Goal: Complete application form

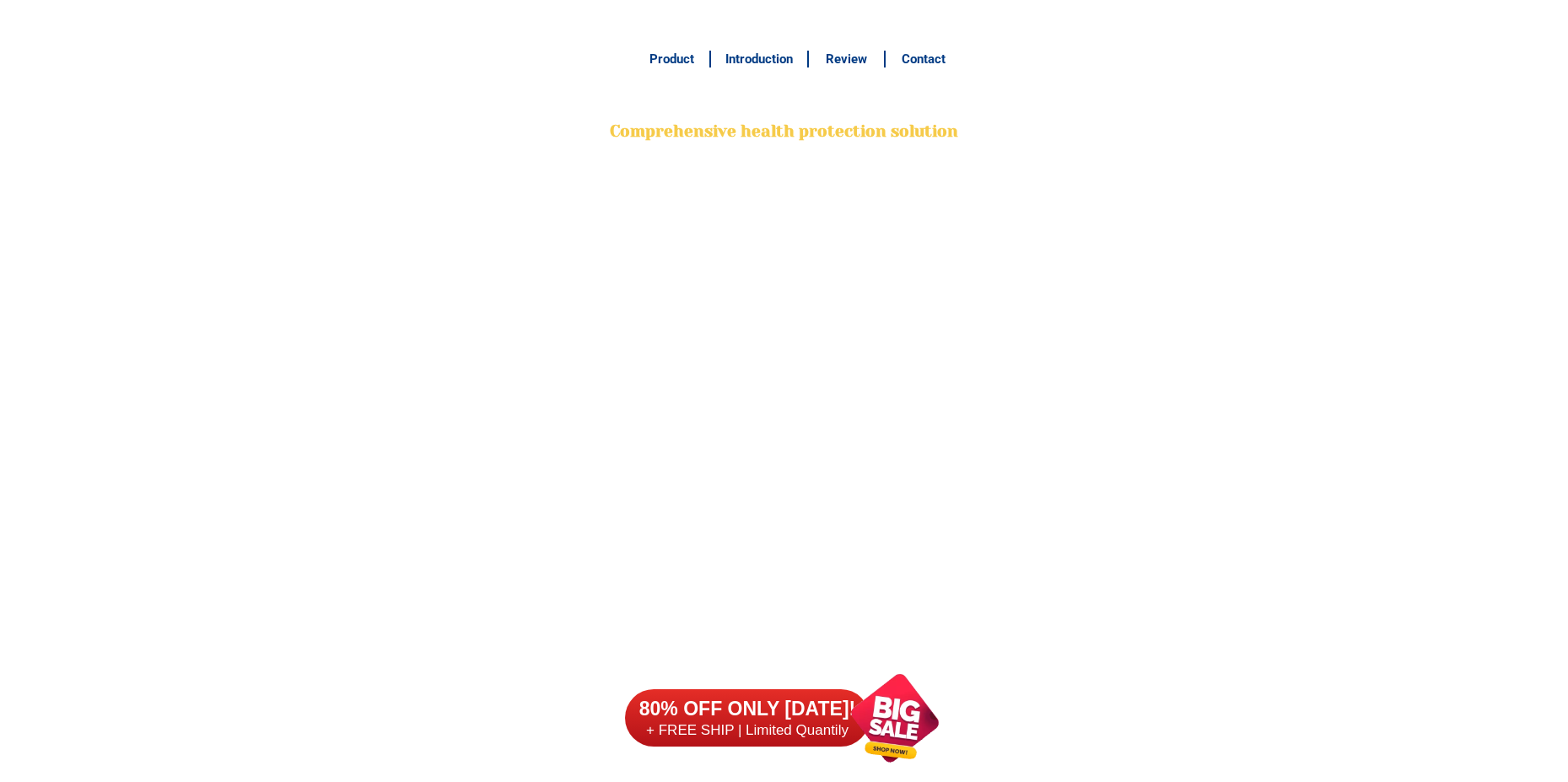
scroll to position [13302, 0]
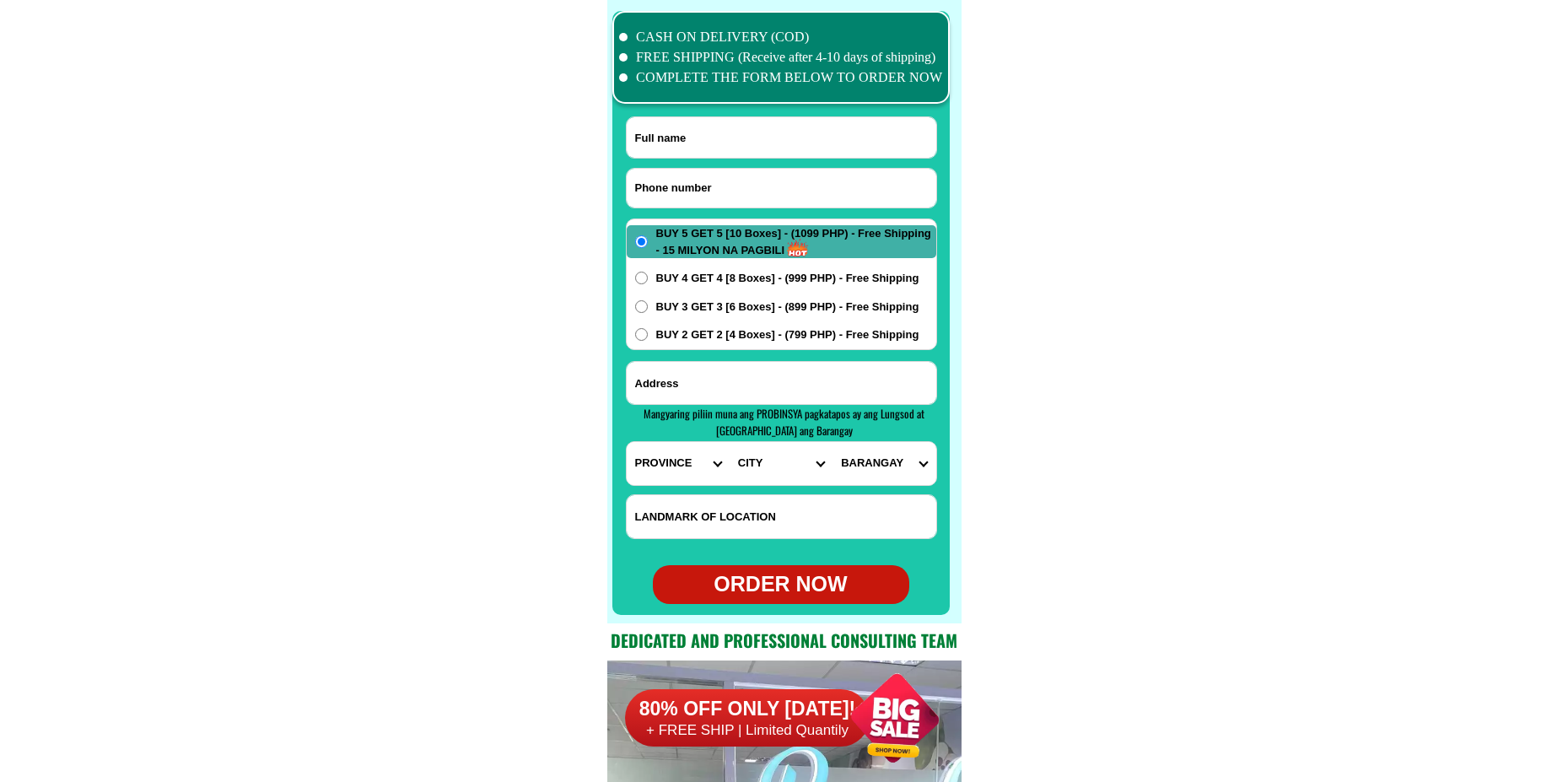
click at [798, 192] on input "Input phone_number" at bounding box center [782, 188] width 310 height 38
type input "09061928649"
drag, startPoint x: 819, startPoint y: 133, endPoint x: 800, endPoint y: 120, distance: 23.0
click at [819, 133] on input "Input full_name" at bounding box center [782, 138] width 310 height 40
paste input "Thong kiducan"
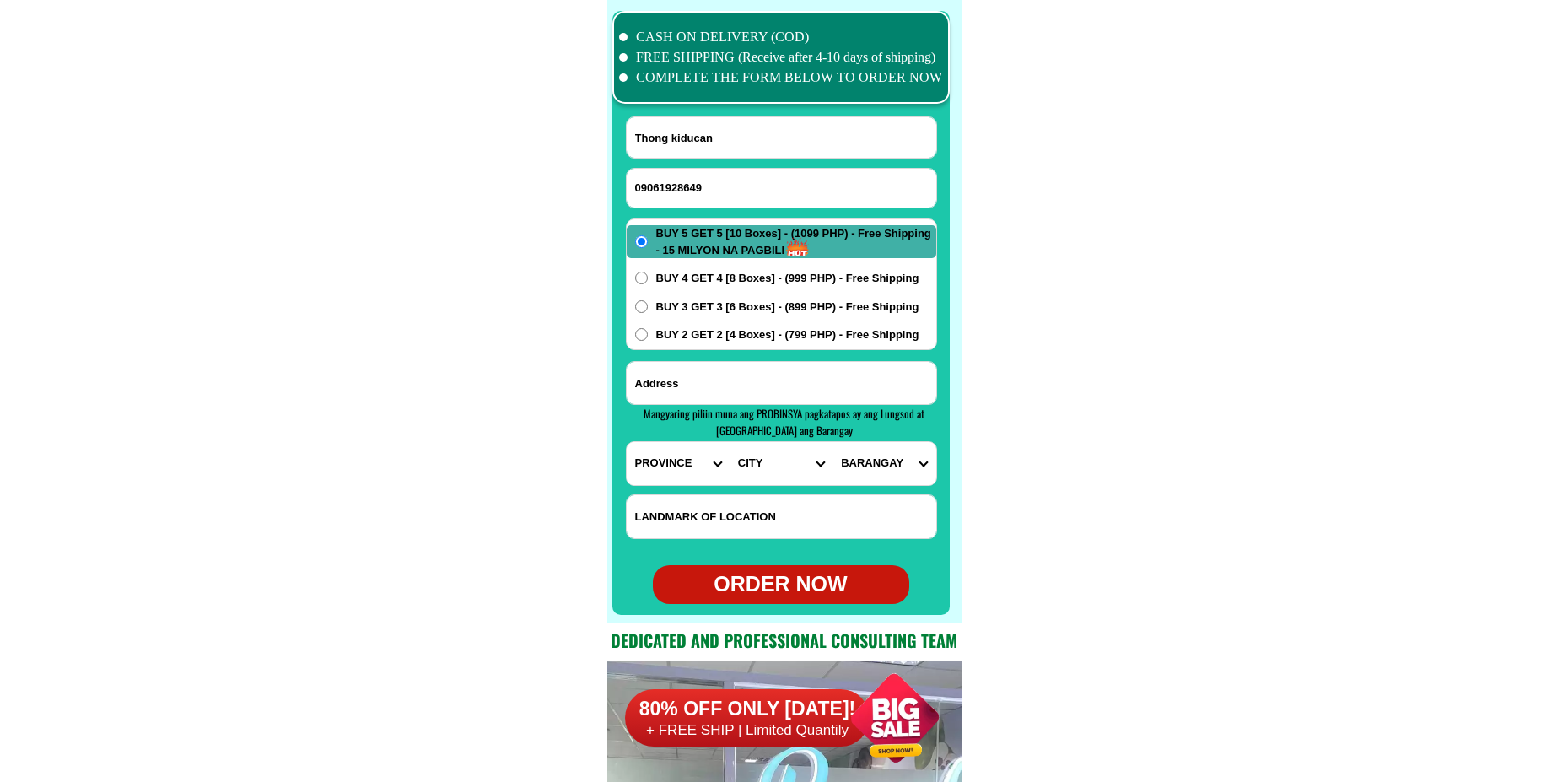
type input "Thong kiducan"
drag, startPoint x: 767, startPoint y: 386, endPoint x: 761, endPoint y: 354, distance: 32.6
click at [767, 386] on input "Input address" at bounding box center [782, 383] width 310 height 42
paste input "Brgy [PERSON_NAME] 20 [PERSON_NAME][GEOGRAPHIC_DATA]"
type input "Brgy [PERSON_NAME] 20 [PERSON_NAME][GEOGRAPHIC_DATA]"
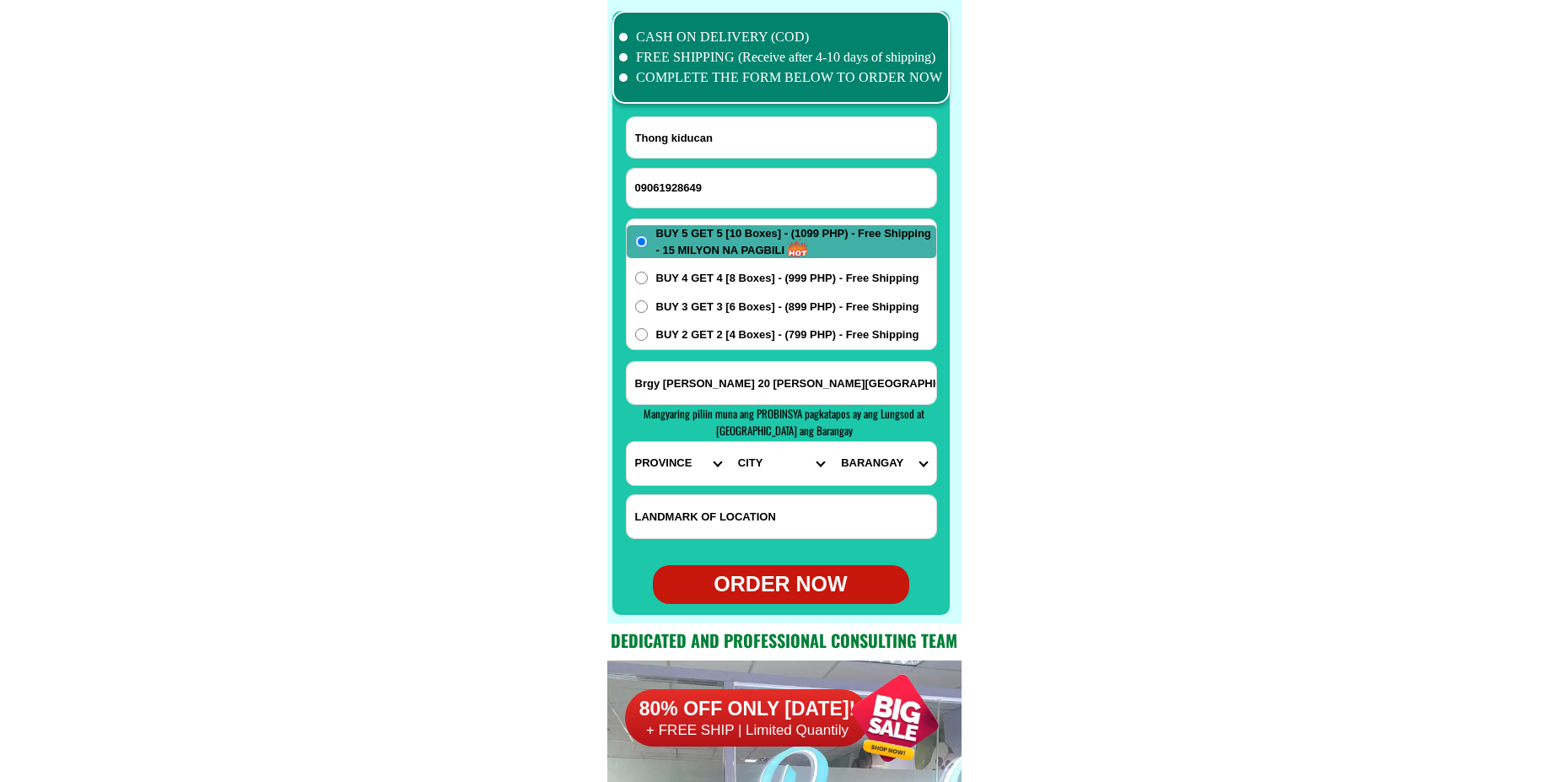
click at [776, 525] on input "Input LANDMARKOFLOCATION" at bounding box center [782, 517] width 310 height 43
paste input "Front Fatima Elementary Scool"
type input "Front Fatima Elementary Scool"
click at [682, 469] on select "PROVINCE [GEOGRAPHIC_DATA] [GEOGRAPHIC_DATA][PERSON_NAME][GEOGRAPHIC_DATA][GEOG…" at bounding box center [678, 464] width 103 height 43
select select "63_386"
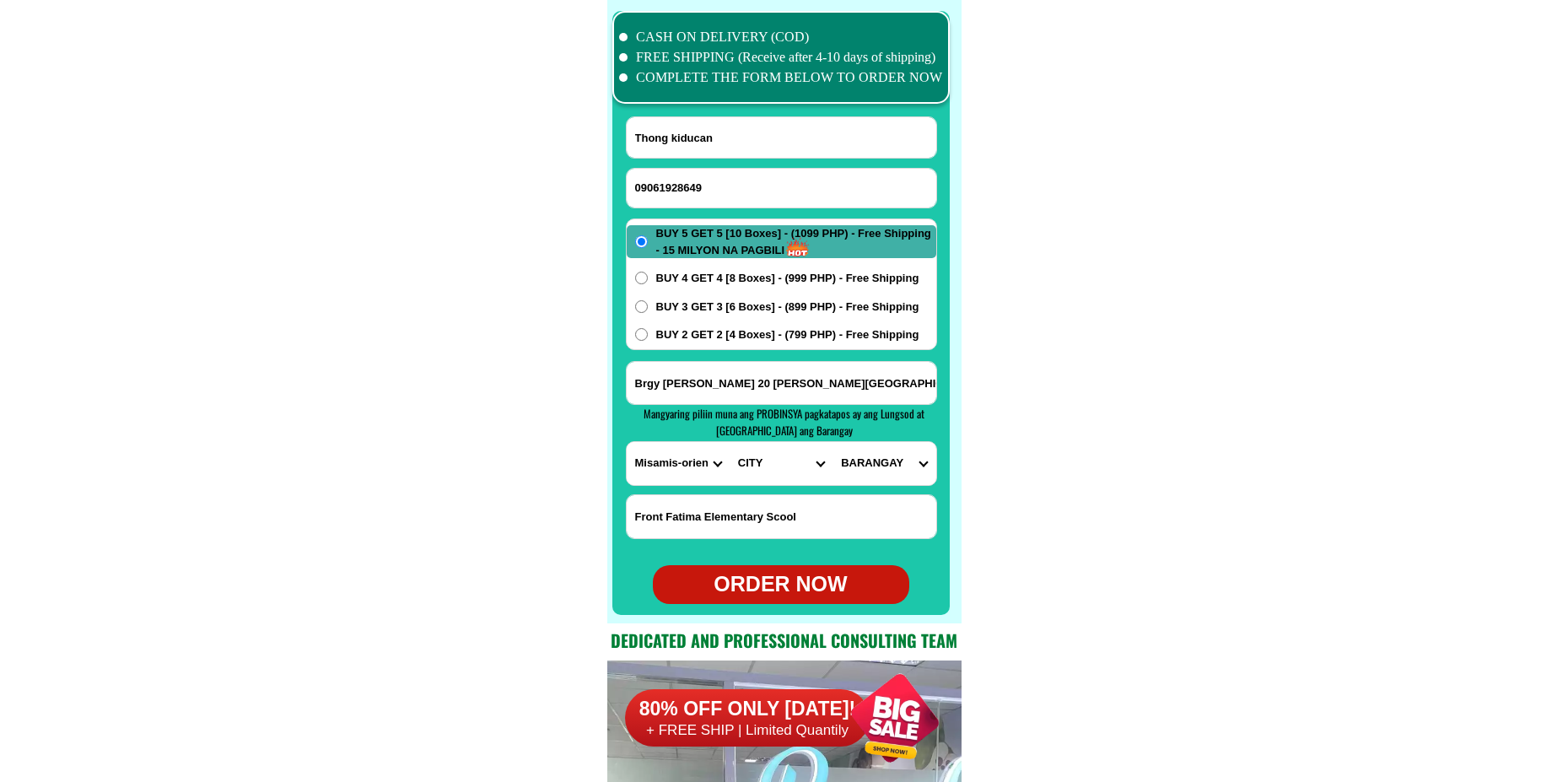
click at [627, 442] on select "PROVINCE [GEOGRAPHIC_DATA] [GEOGRAPHIC_DATA][PERSON_NAME][GEOGRAPHIC_DATA][GEOG…" at bounding box center [678, 464] width 103 height 43
click at [759, 457] on select "CITY Alubijid [PERSON_NAME][GEOGRAPHIC_DATA][GEOGRAPHIC_DATA] [GEOGRAPHIC_DATA]…" at bounding box center [781, 464] width 103 height 43
select select "63_3861355"
drag, startPoint x: 909, startPoint y: 381, endPoint x: 565, endPoint y: 391, distance: 344.1
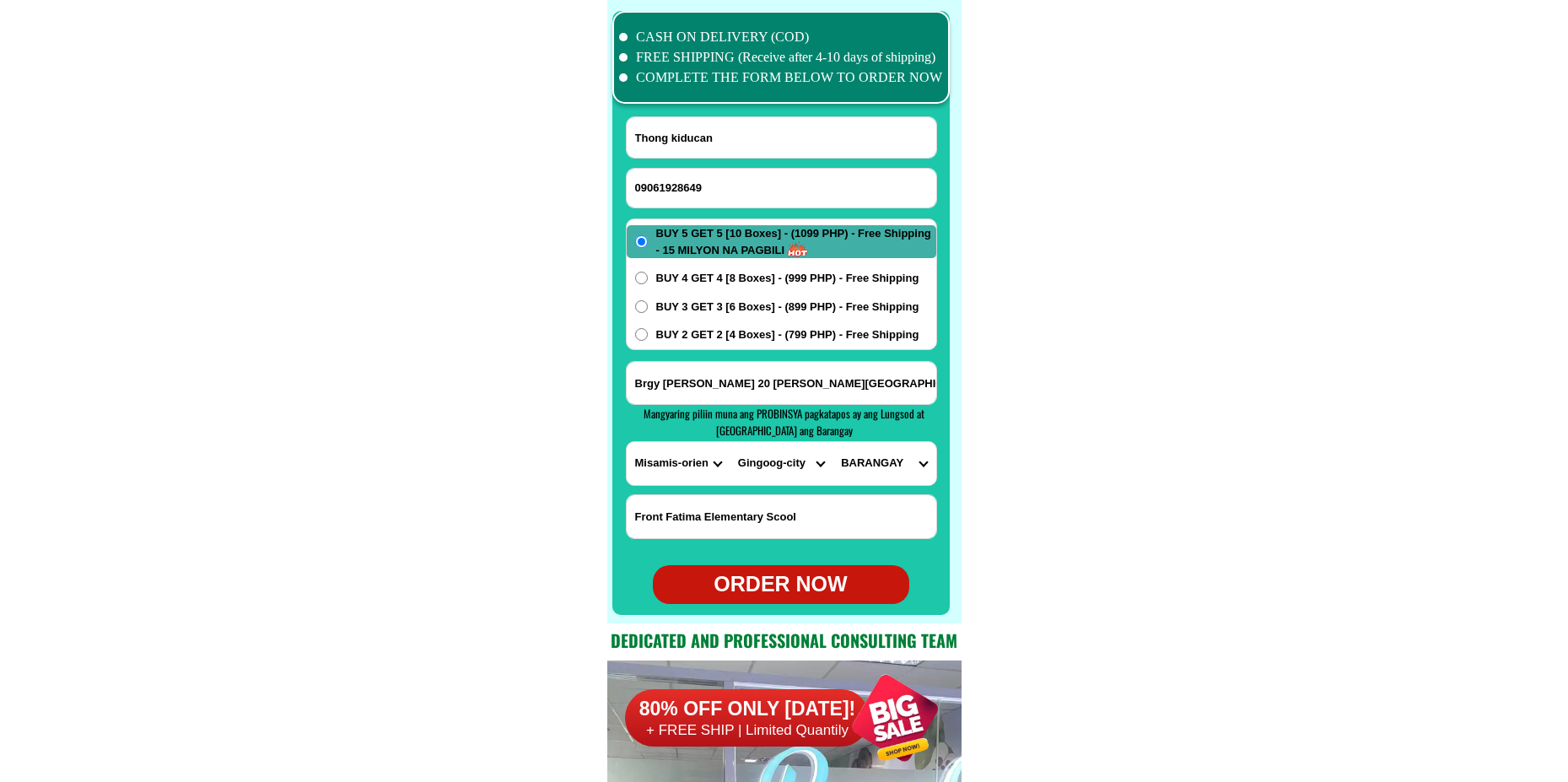
click at [682, 463] on select "PROVINCE [GEOGRAPHIC_DATA] [GEOGRAPHIC_DATA][PERSON_NAME][GEOGRAPHIC_DATA][GEOG…" at bounding box center [678, 464] width 103 height 43
select select "63_995"
click at [627, 442] on select "PROVINCE [GEOGRAPHIC_DATA] [GEOGRAPHIC_DATA][PERSON_NAME][GEOGRAPHIC_DATA][GEOG…" at bounding box center [678, 464] width 103 height 43
click at [775, 460] on select "CITY General-[GEOGRAPHIC_DATA]-city [GEOGRAPHIC_DATA]-[GEOGRAPHIC_DATA]-[GEOGRA…" at bounding box center [781, 464] width 103 height 43
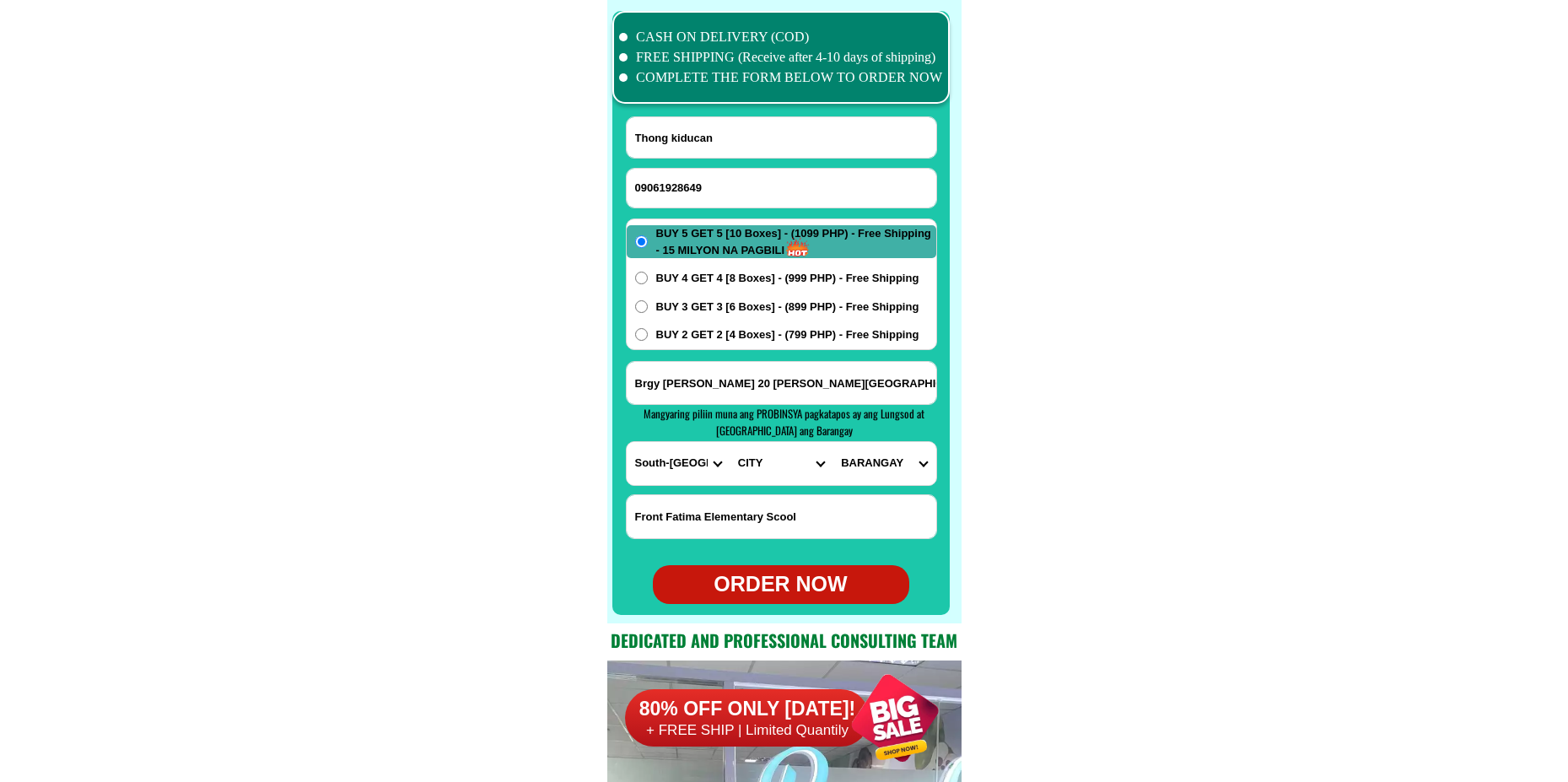
select select "63_9951169"
click at [730, 442] on select "CITY General-[GEOGRAPHIC_DATA]-city [GEOGRAPHIC_DATA]-[GEOGRAPHIC_DATA]-[GEOGRA…" at bounding box center [781, 464] width 103 height 43
click at [862, 449] on select "BARANGAY Apopong Baluan [PERSON_NAME][GEOGRAPHIC_DATA] [GEOGRAPHIC_DATA] (pob.)…" at bounding box center [884, 464] width 103 height 43
select select "63_99511695090"
click at [833, 442] on select "BARANGAY Apopong Baluan [PERSON_NAME][GEOGRAPHIC_DATA] [GEOGRAPHIC_DATA] (pob.)…" at bounding box center [884, 464] width 103 height 43
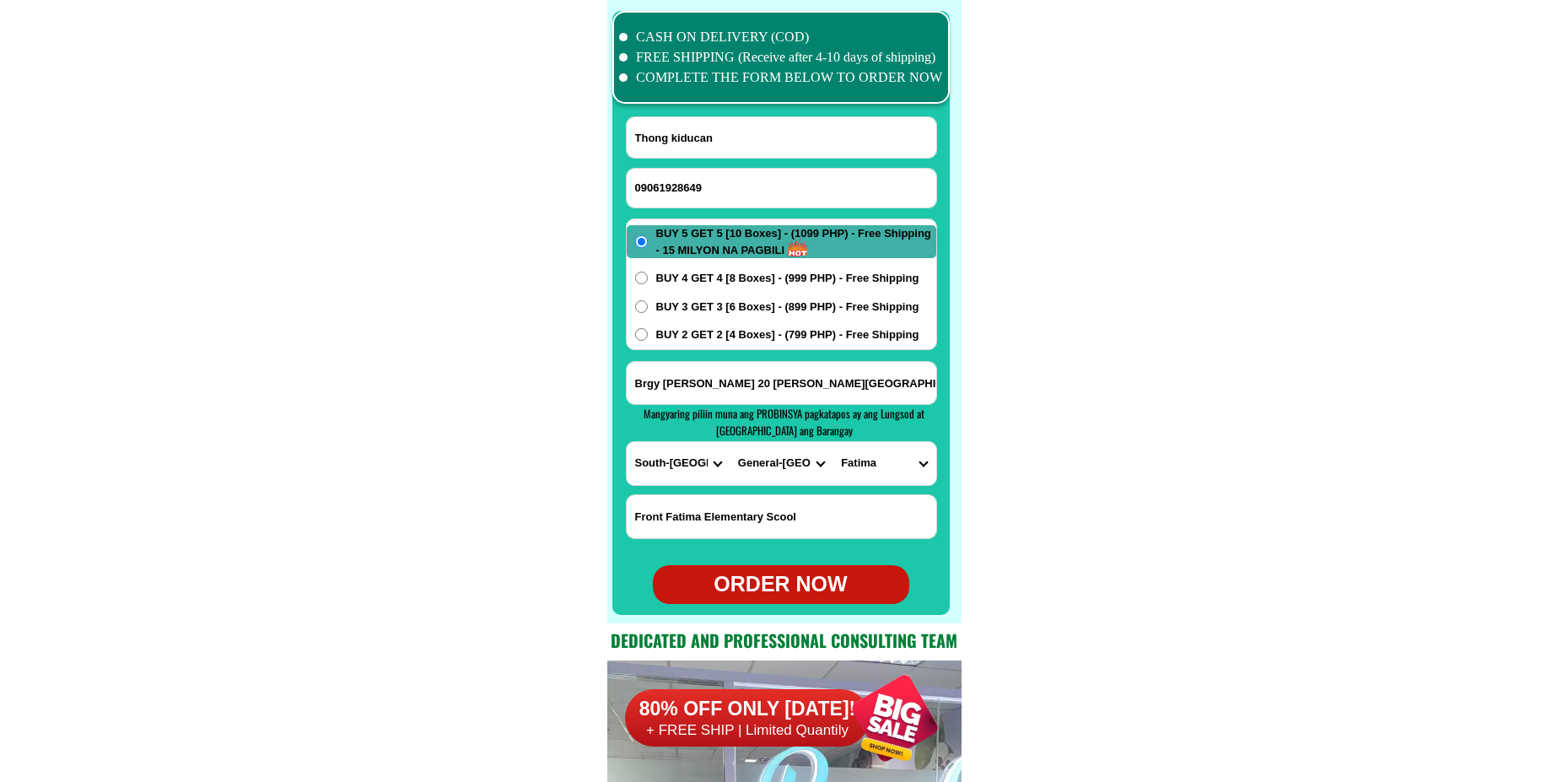
click at [783, 585] on div "ORDER NOW" at bounding box center [781, 584] width 257 height 32
radio input "true"
